Goal: Task Accomplishment & Management: Manage account settings

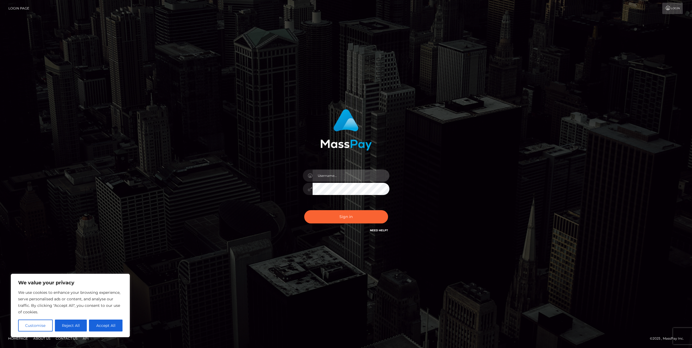
click at [346, 174] on input "text" at bounding box center [351, 175] width 77 height 12
paste input "SupportCases"
type input "SupportCases"
click at [351, 212] on button "Sign in" at bounding box center [346, 216] width 84 height 13
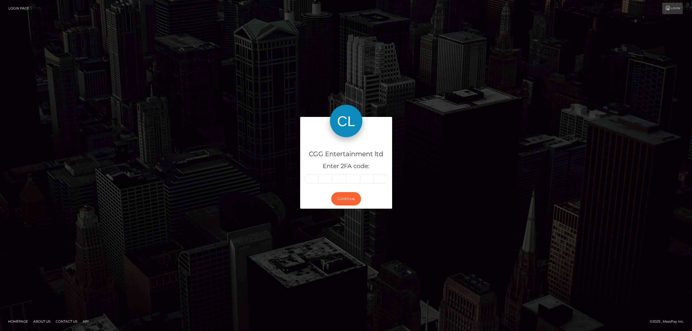
click at [317, 177] on input "text" at bounding box center [311, 178] width 14 height 9
type input "1"
type input "2"
type input "8"
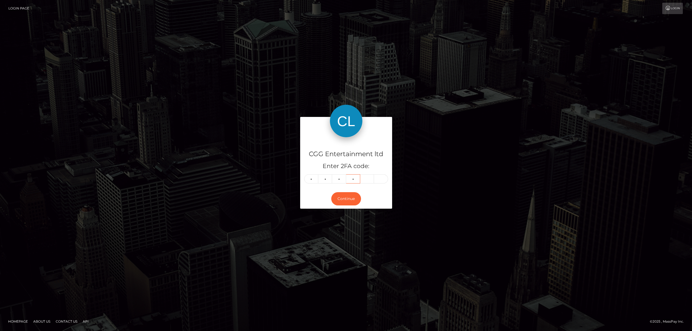
type input "7"
type input "8"
type input "6"
